Goal: Obtain resource: Download file/media

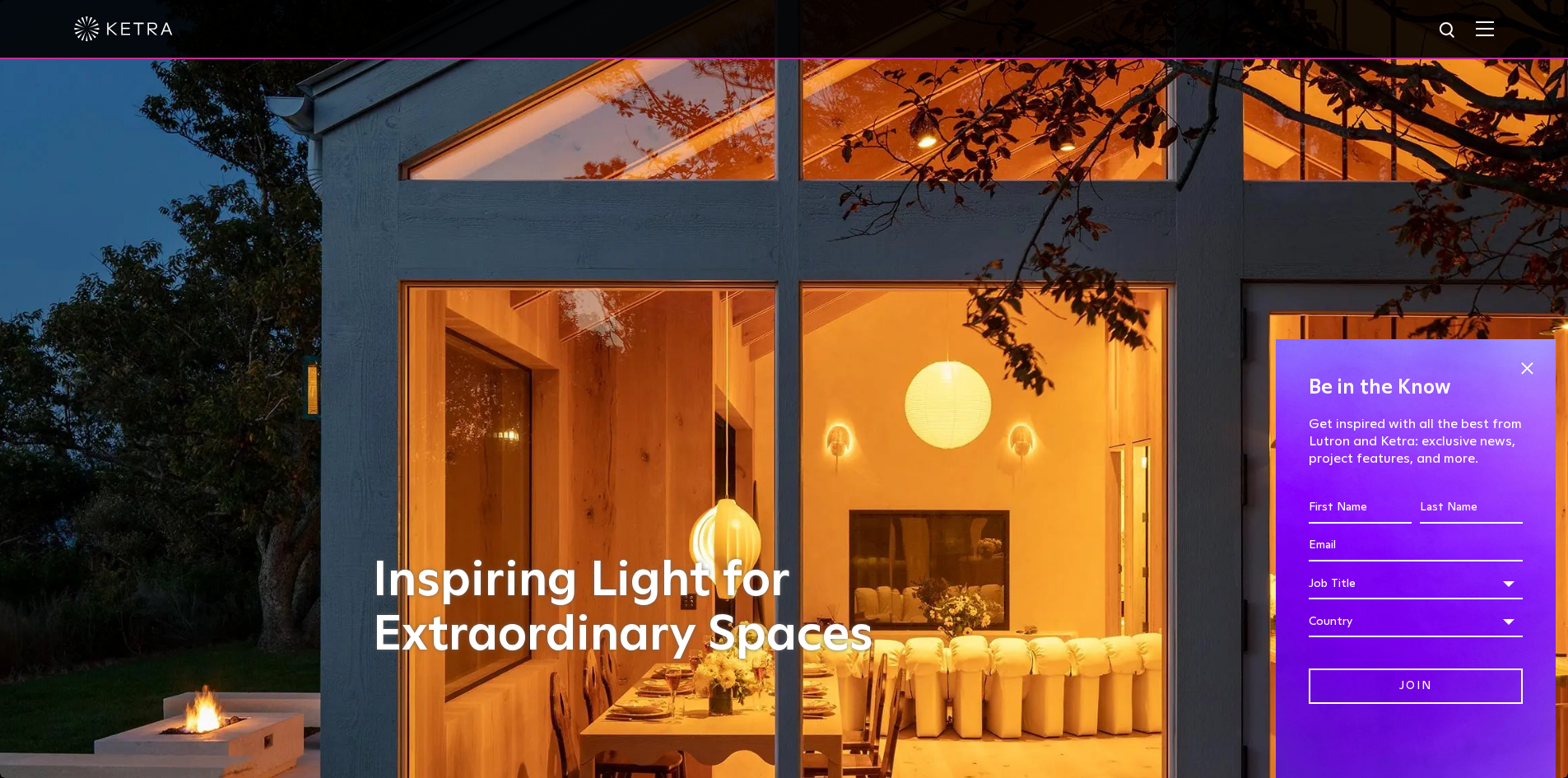
click at [1490, 20] on div at bounding box center [784, 29] width 1420 height 57
click at [1493, 33] on img at bounding box center [1485, 28] width 19 height 16
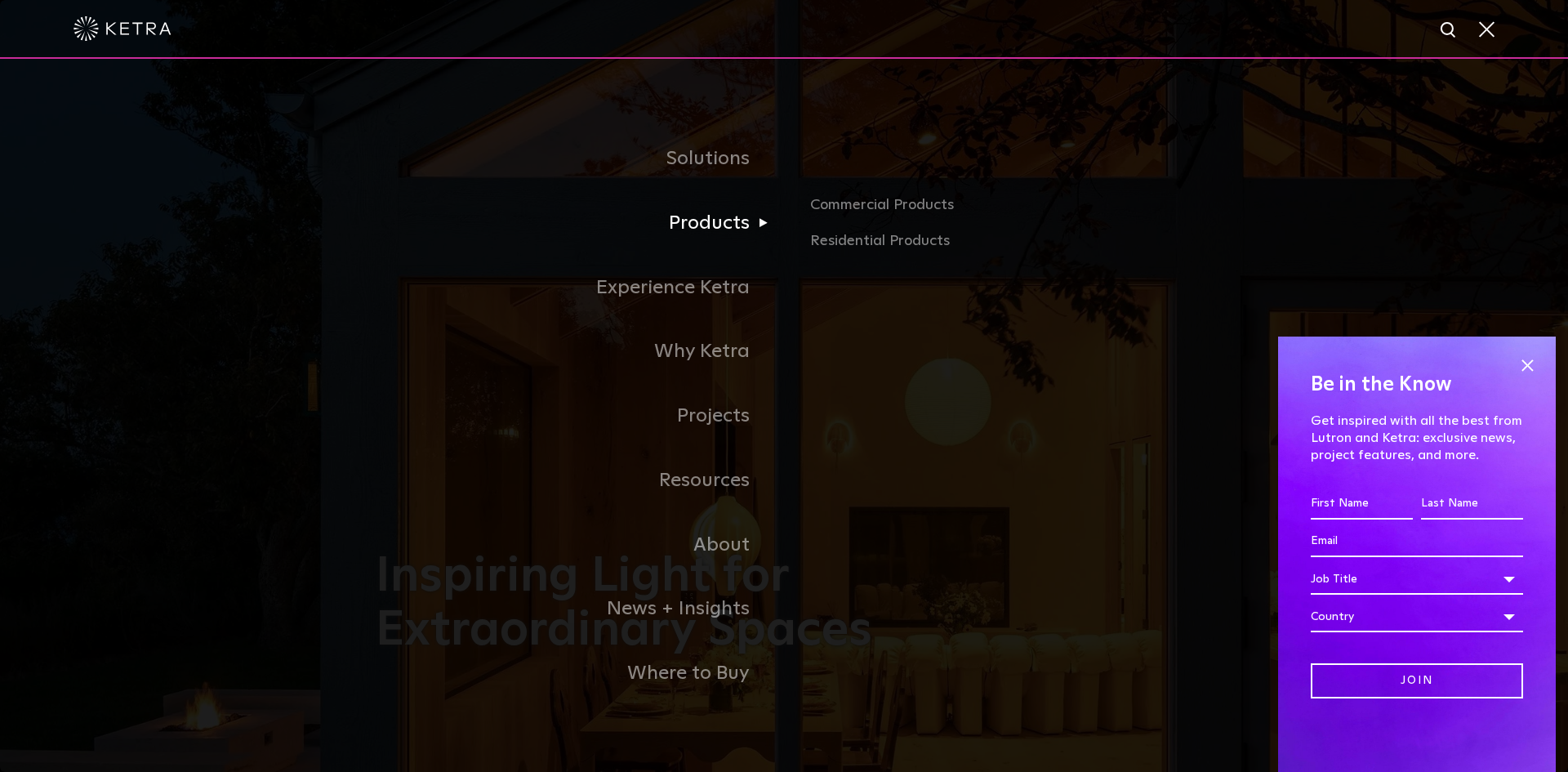
click at [750, 216] on link "Products" at bounding box center [580, 223] width 408 height 64
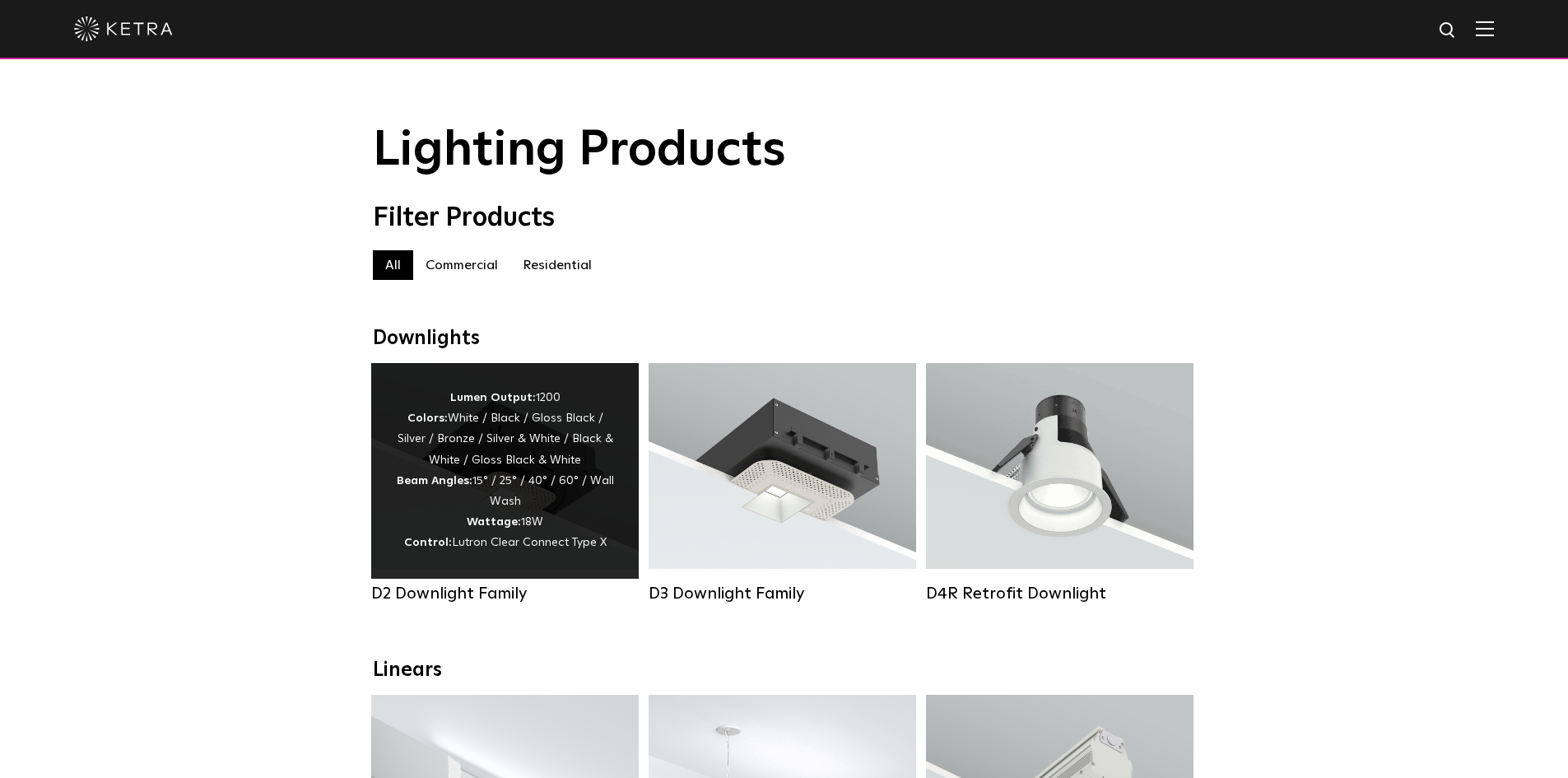
click at [477, 483] on div "Lumen Output: 1200 Colors: White / Black / Gloss Black / Silver / Bronze / Silv…" at bounding box center [504, 470] width 218 height 166
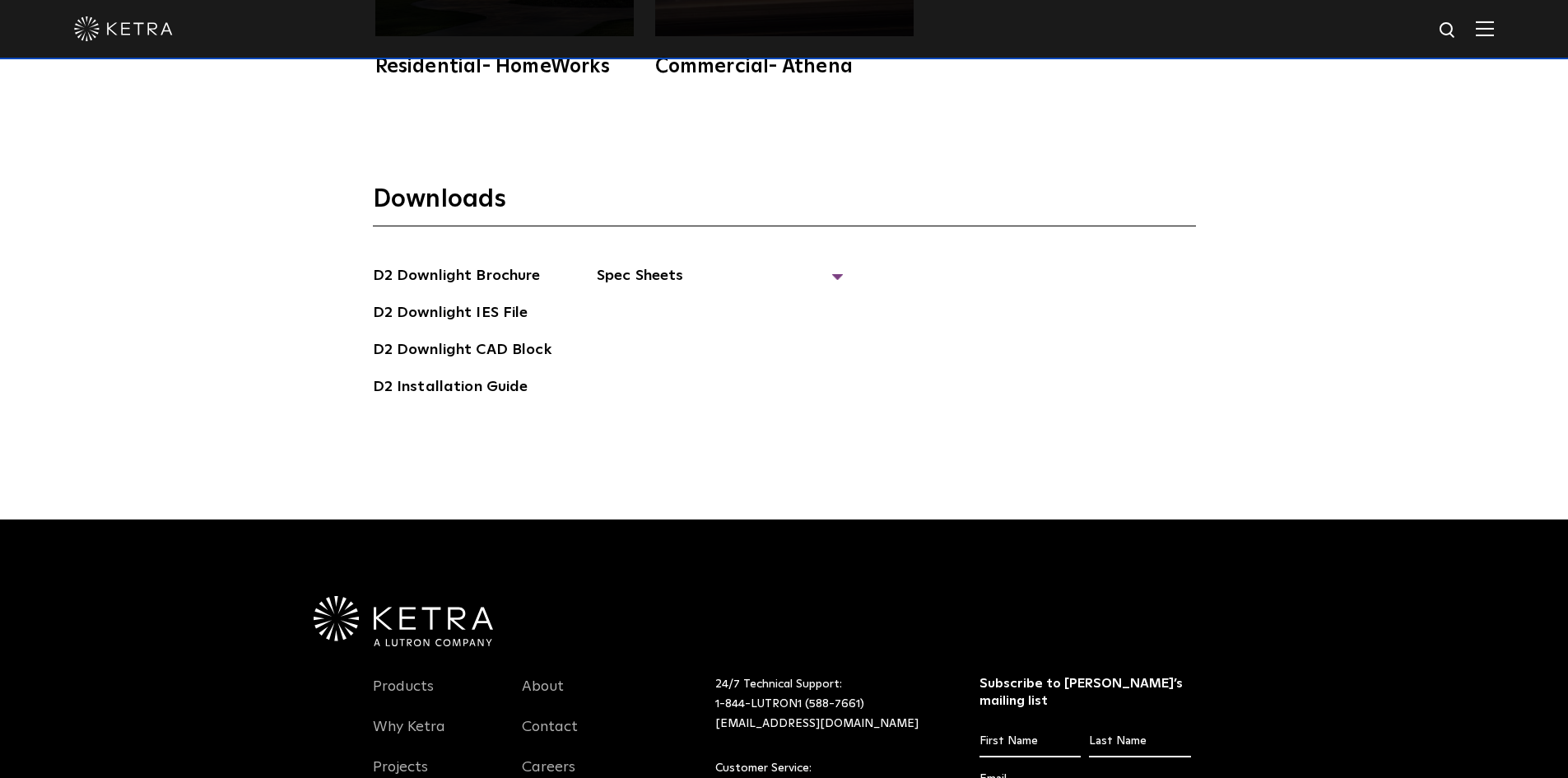
scroll to position [4838, 0]
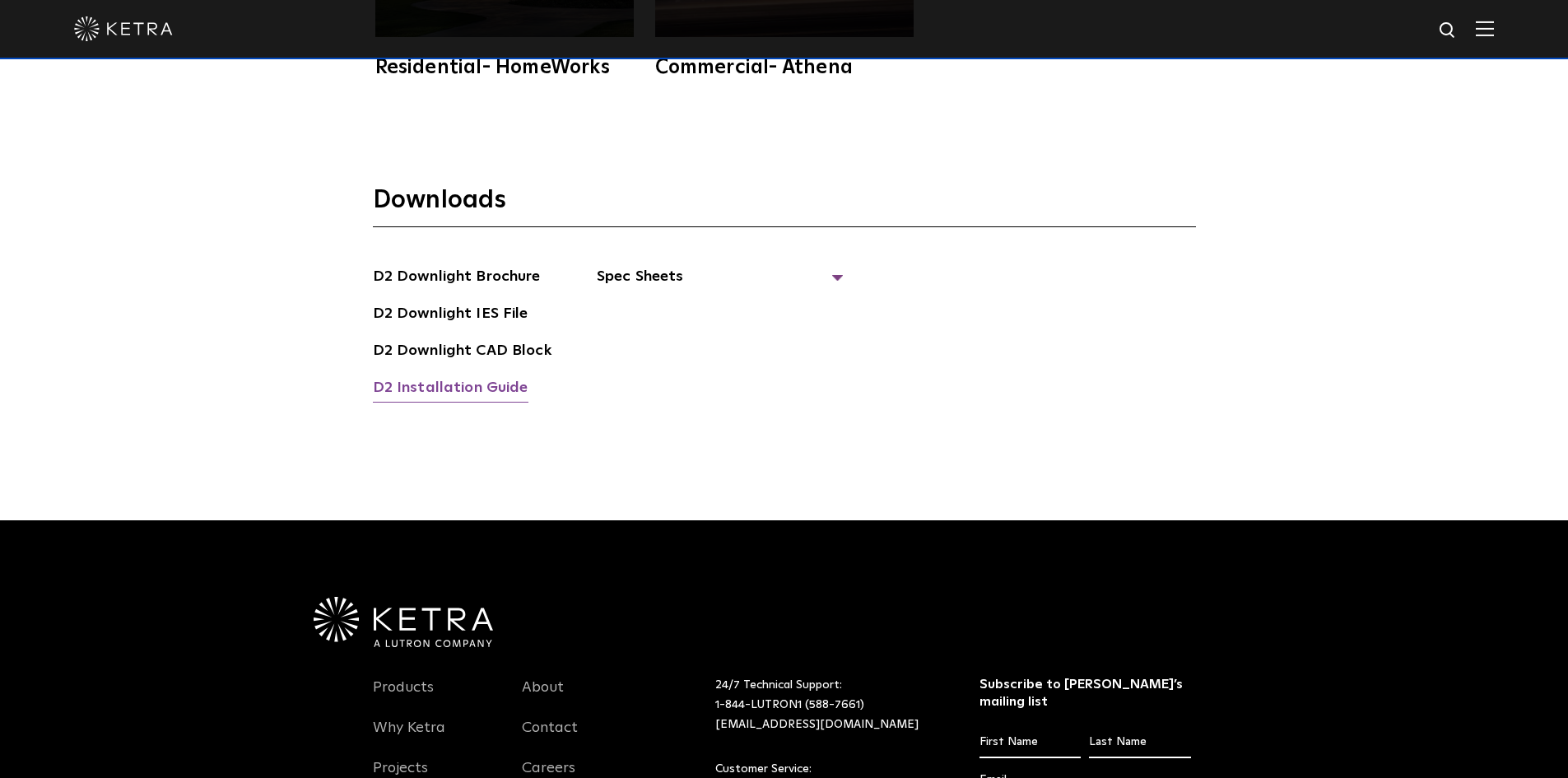
click at [489, 376] on link "D2 Installation Guide" at bounding box center [450, 389] width 156 height 26
